Goal: Book appointment/travel/reservation

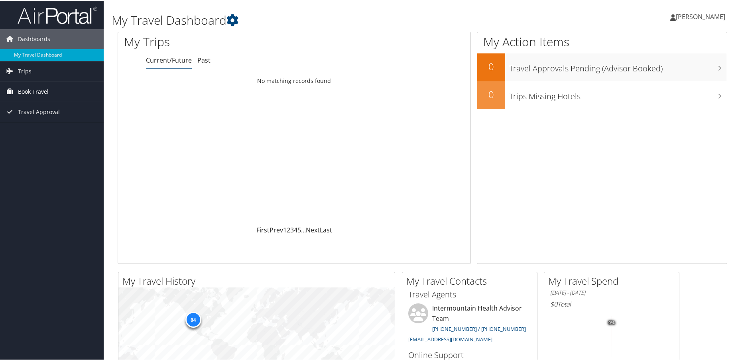
click at [24, 89] on span "Book Travel" at bounding box center [33, 91] width 31 height 20
click at [30, 127] on link "Book/Manage Online Trips" at bounding box center [52, 131] width 104 height 12
